Goal: Information Seeking & Learning: Learn about a topic

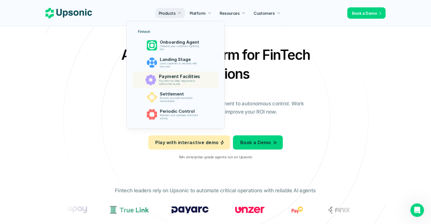
click at [192, 82] on p "Payment facilities registrations without the hassle" at bounding box center [180, 82] width 43 height 7
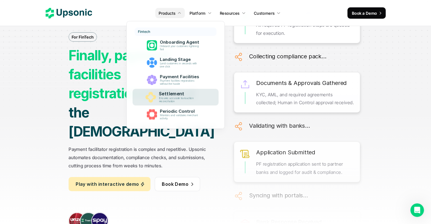
click at [177, 95] on p "Settlement" at bounding box center [181, 93] width 44 height 5
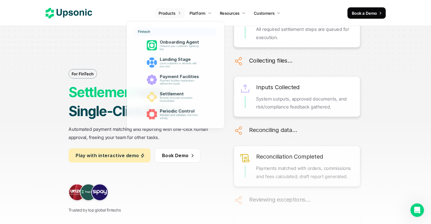
click at [175, 13] on p "Products" at bounding box center [167, 13] width 17 height 6
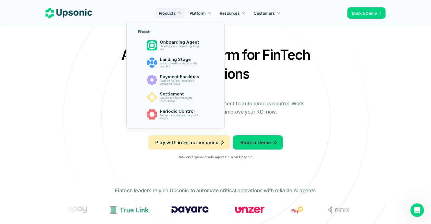
click at [173, 11] on p "Products" at bounding box center [167, 13] width 17 height 6
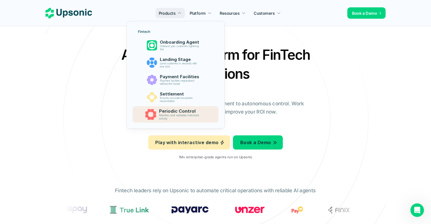
click at [185, 112] on p "Periodic Control" at bounding box center [181, 111] width 44 height 5
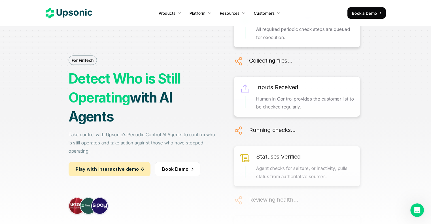
click at [72, 14] on use at bounding box center [69, 13] width 46 height 10
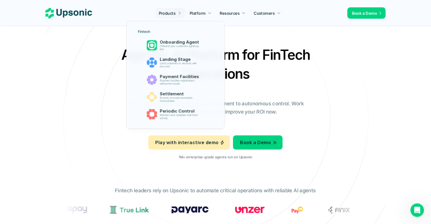
click at [170, 16] on p "Products" at bounding box center [167, 13] width 17 height 6
click at [178, 42] on p "Onboarding Agent" at bounding box center [181, 42] width 44 height 5
